Goal: Task Accomplishment & Management: Use online tool/utility

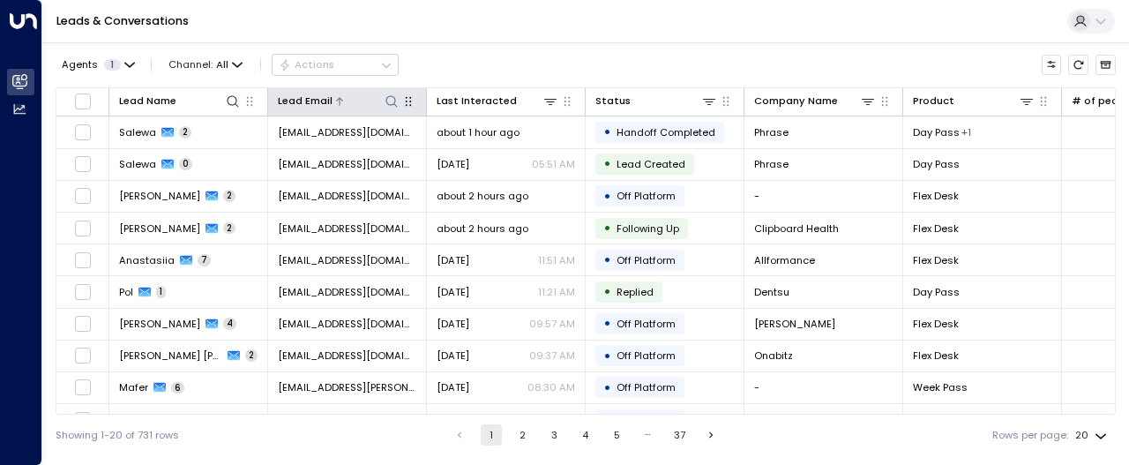
click at [390, 101] on icon at bounding box center [392, 101] width 14 height 14
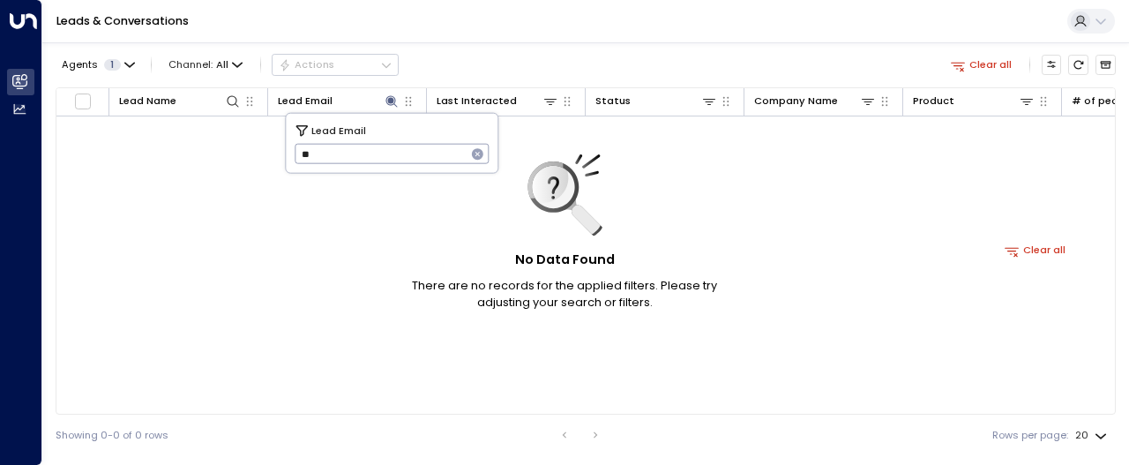
type input "*"
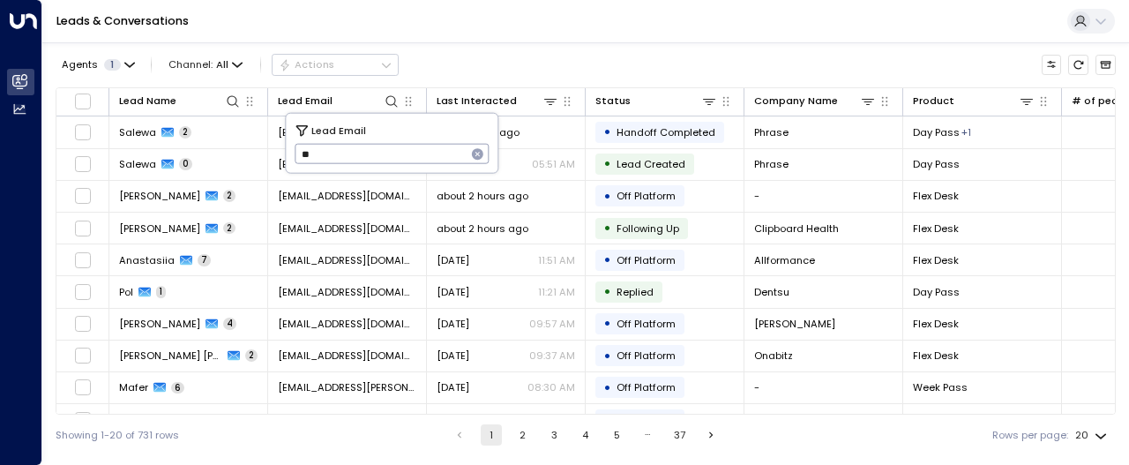
type input "*"
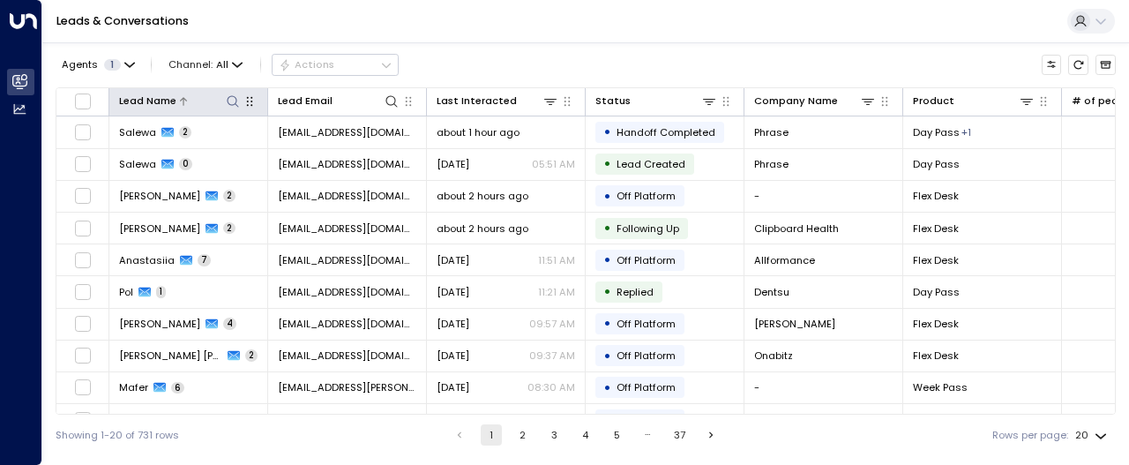
click at [230, 95] on icon at bounding box center [233, 101] width 14 height 14
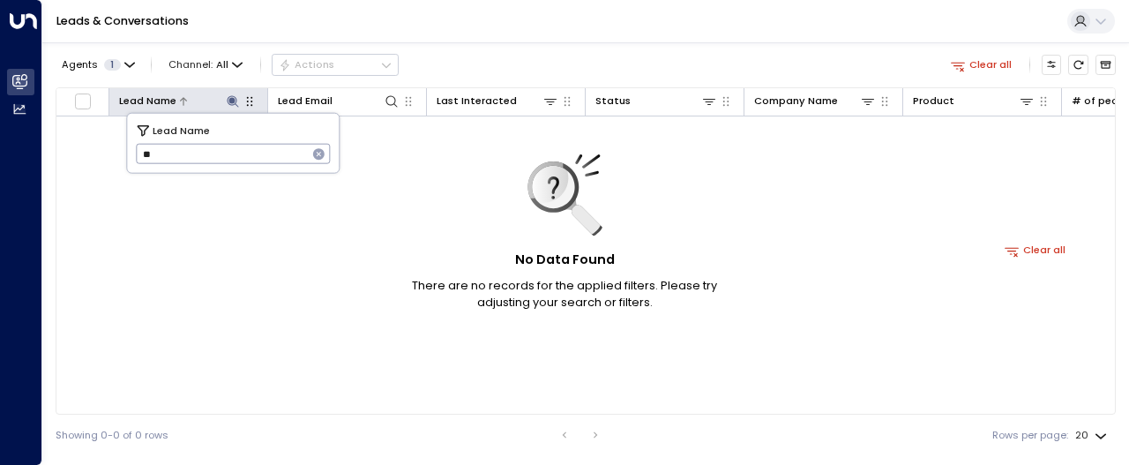
type input "*"
type input "*******"
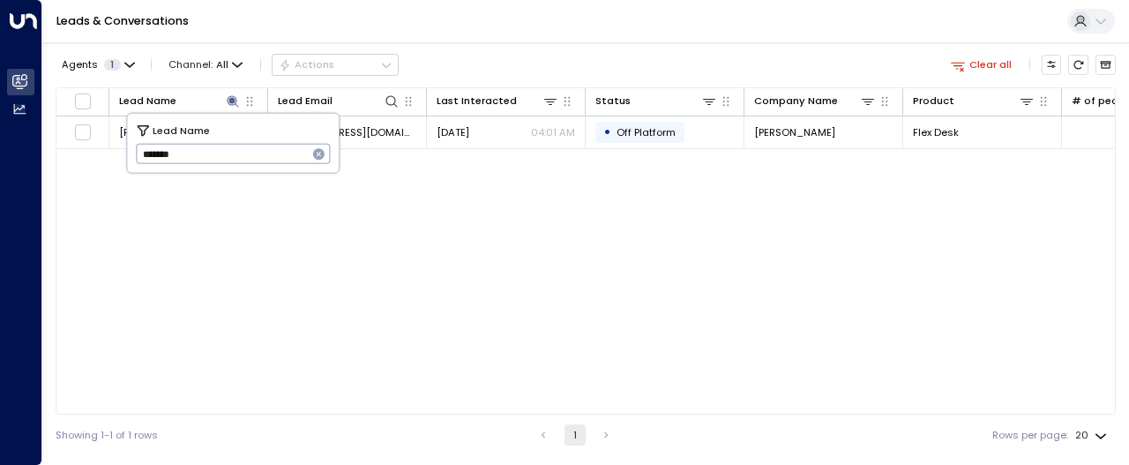
click at [304, 227] on div "Lead Name Lead Email Last Interacted Status Company Name Product # of people AI…" at bounding box center [586, 250] width 1060 height 327
